Goal: Find specific page/section: Find specific page/section

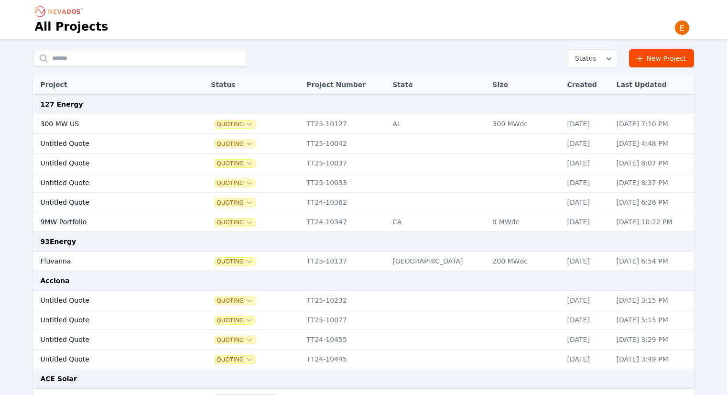
click at [135, 53] on input "text" at bounding box center [140, 58] width 214 height 17
type input "******"
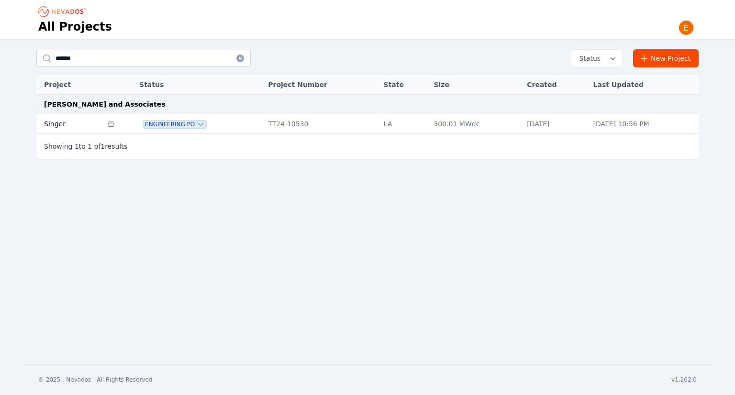
click at [107, 129] on td "Multiple Project Specificationss" at bounding box center [118, 124] width 32 height 20
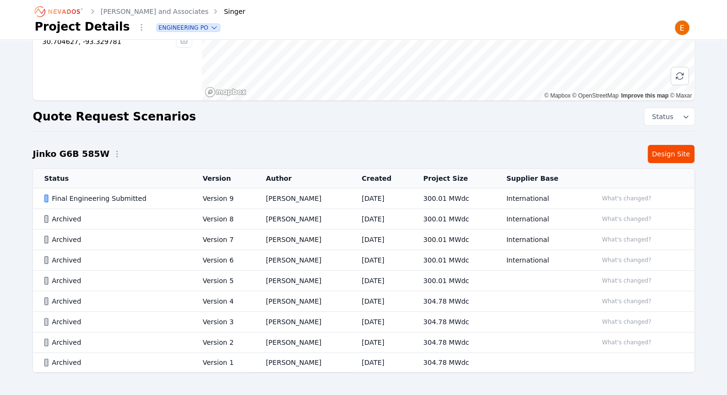
scroll to position [143, 0]
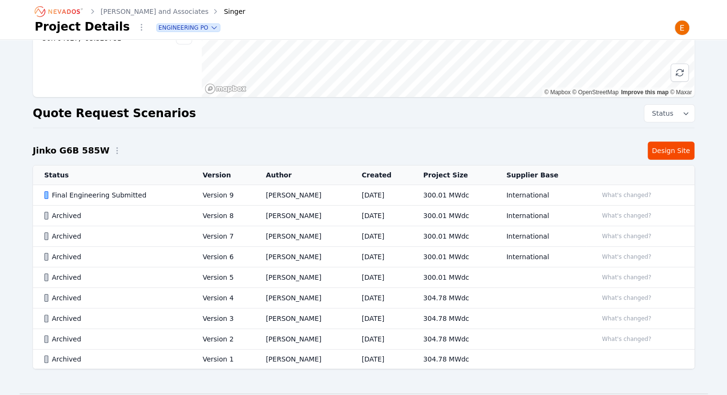
click at [351, 192] on td "[DATE]" at bounding box center [382, 195] width 62 height 21
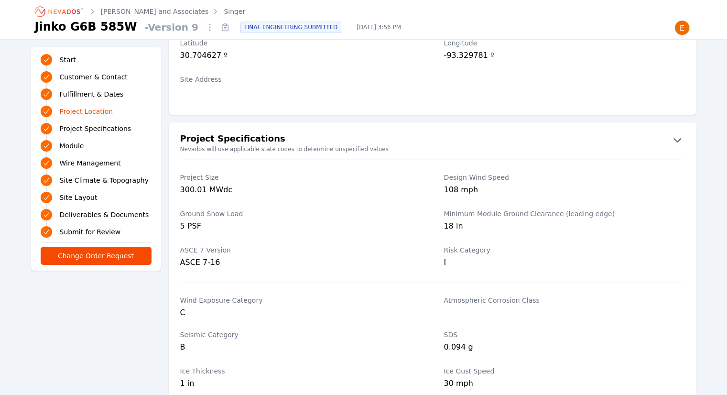
scroll to position [335, 0]
